Goal: Submit feedback/report problem

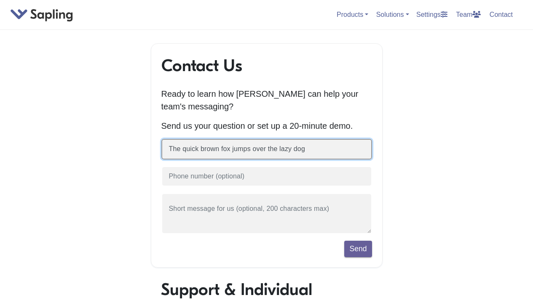
type input "The quick brown fox jumps over the lazy dog"
click at [344, 241] on button "Send" at bounding box center [357, 249] width 27 height 16
